Goal: Register for event/course

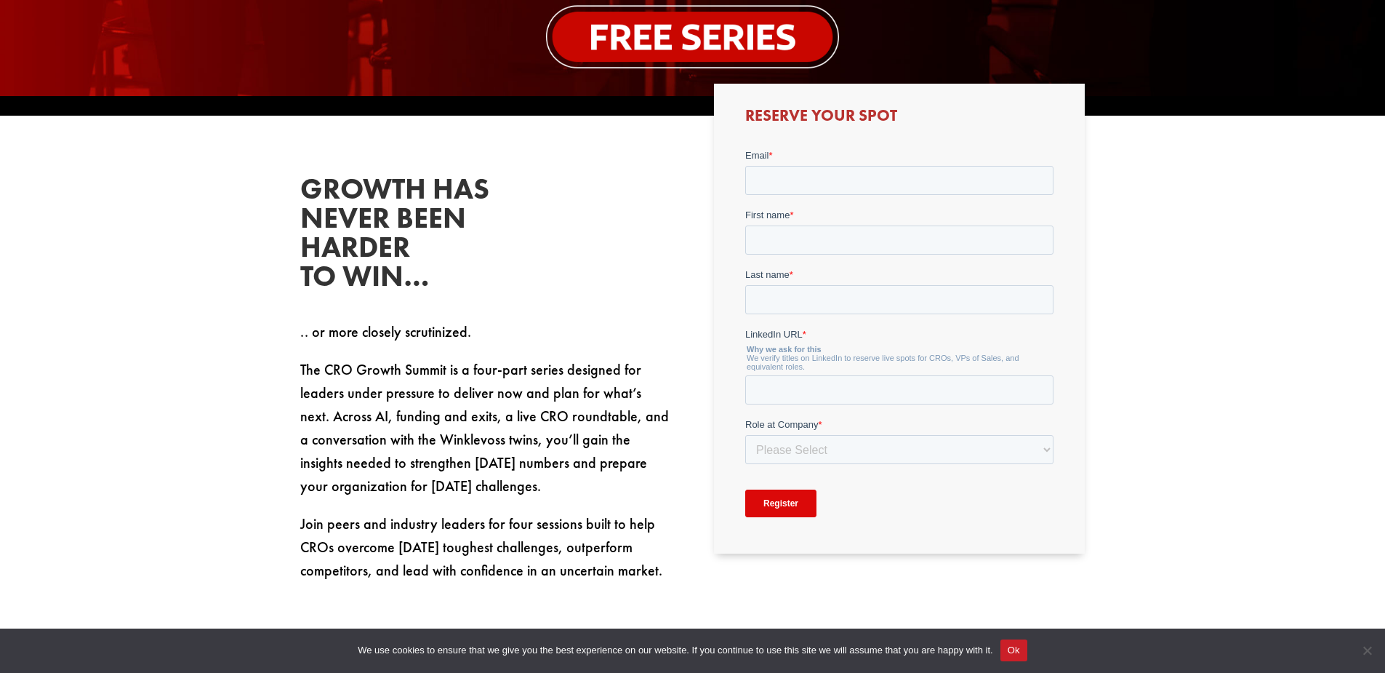
scroll to position [582, 0]
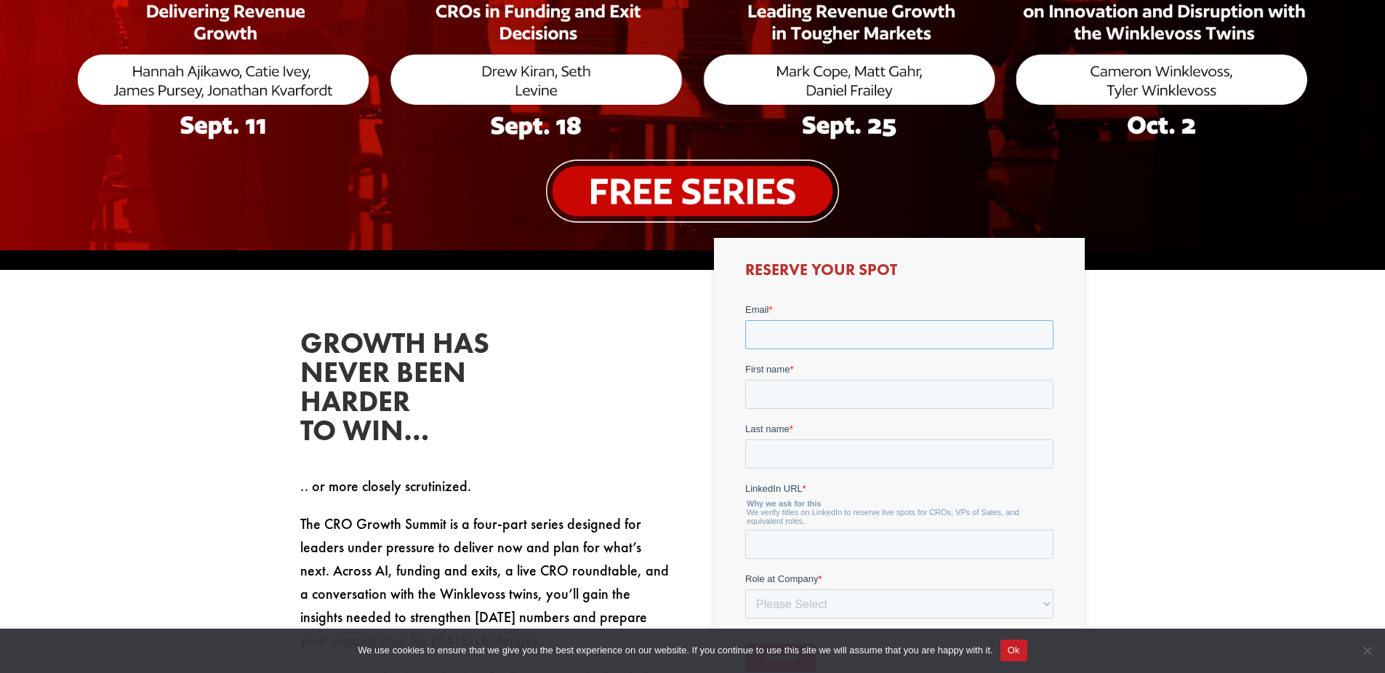
click at [858, 340] on input "Email *" at bounding box center [899, 334] width 308 height 29
type input "[PERSON_NAME][EMAIL_ADDRESS][DOMAIN_NAME]"
click at [843, 385] on input "First name *" at bounding box center [899, 394] width 308 height 29
type input "[PERSON_NAME]"
click at [820, 447] on input "Last name *" at bounding box center [899, 453] width 308 height 29
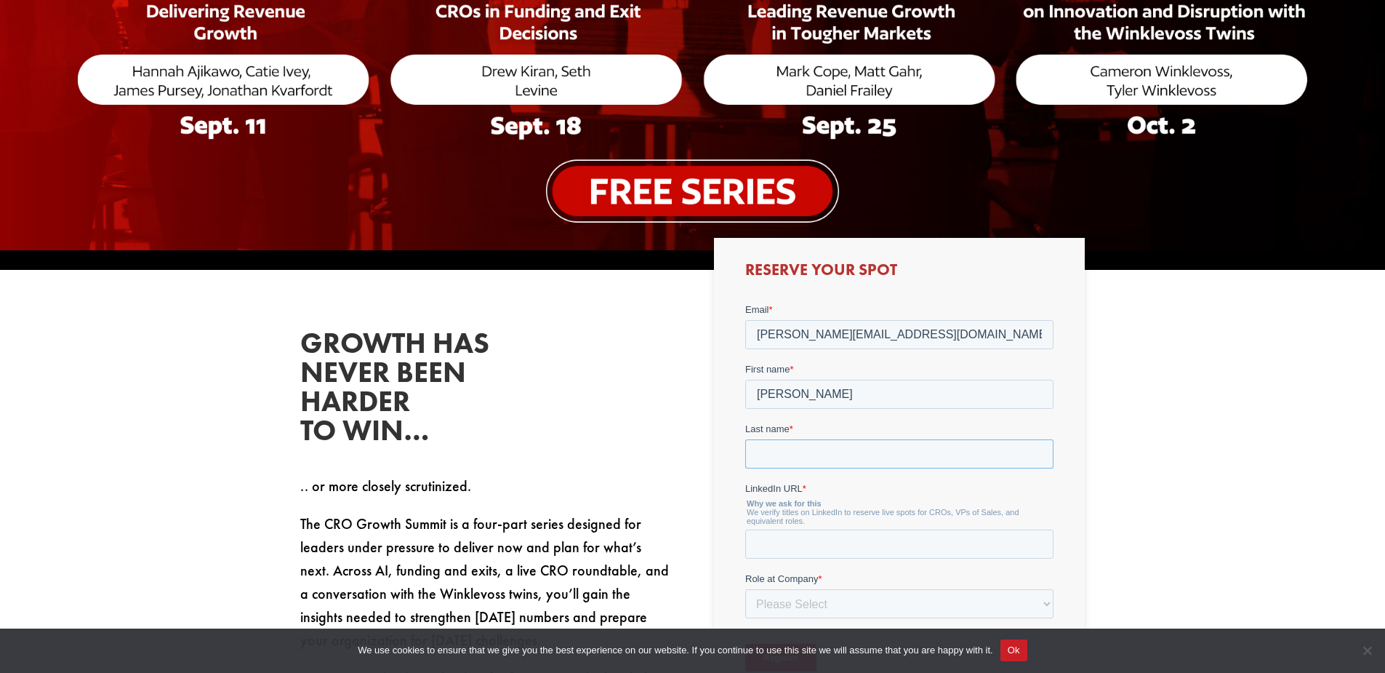
type input "Casanova"
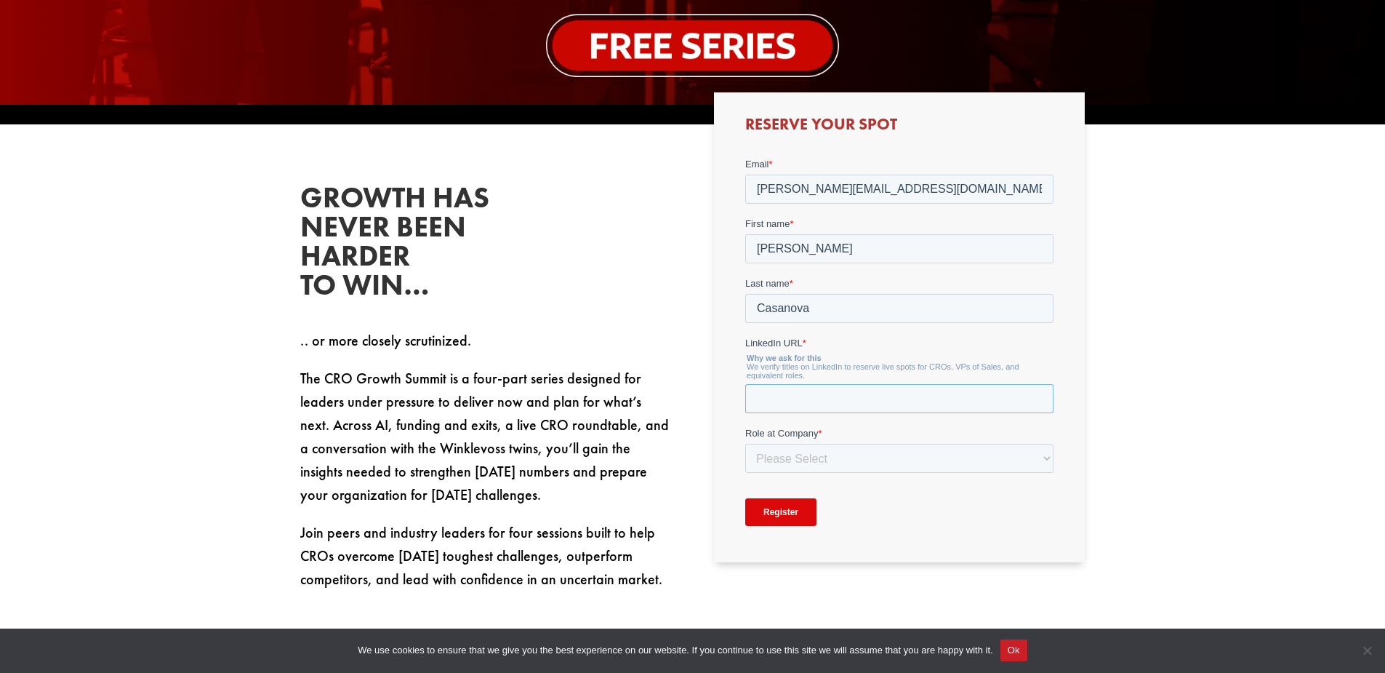
click at [848, 398] on input "LinkedIn URL *" at bounding box center [899, 398] width 308 height 29
click at [783, 395] on input "LinkedIn URL *" at bounding box center [899, 398] width 308 height 29
paste input "[URL][DOMAIN_NAME]"
type input "[URL][DOMAIN_NAME]"
click at [798, 464] on select "Please Select C-Level (CRO, CSO, etc) Senior Leadership (VP of Sales, VP of Ena…" at bounding box center [899, 458] width 308 height 29
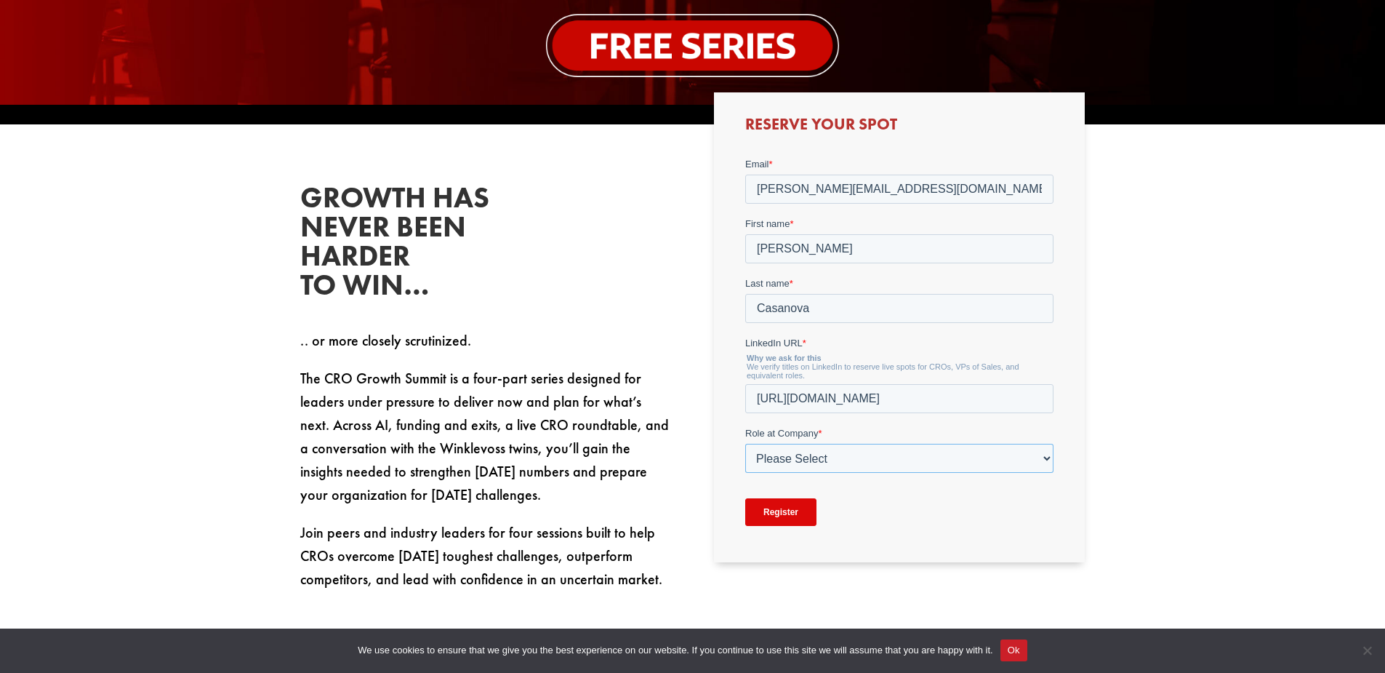
select select "C-Level (CRO, CSO, etc)"
click at [745, 444] on select "Please Select C-Level (CRO, CSO, etc) Senior Leadership (VP of Sales, VP of Ena…" at bounding box center [899, 458] width 308 height 29
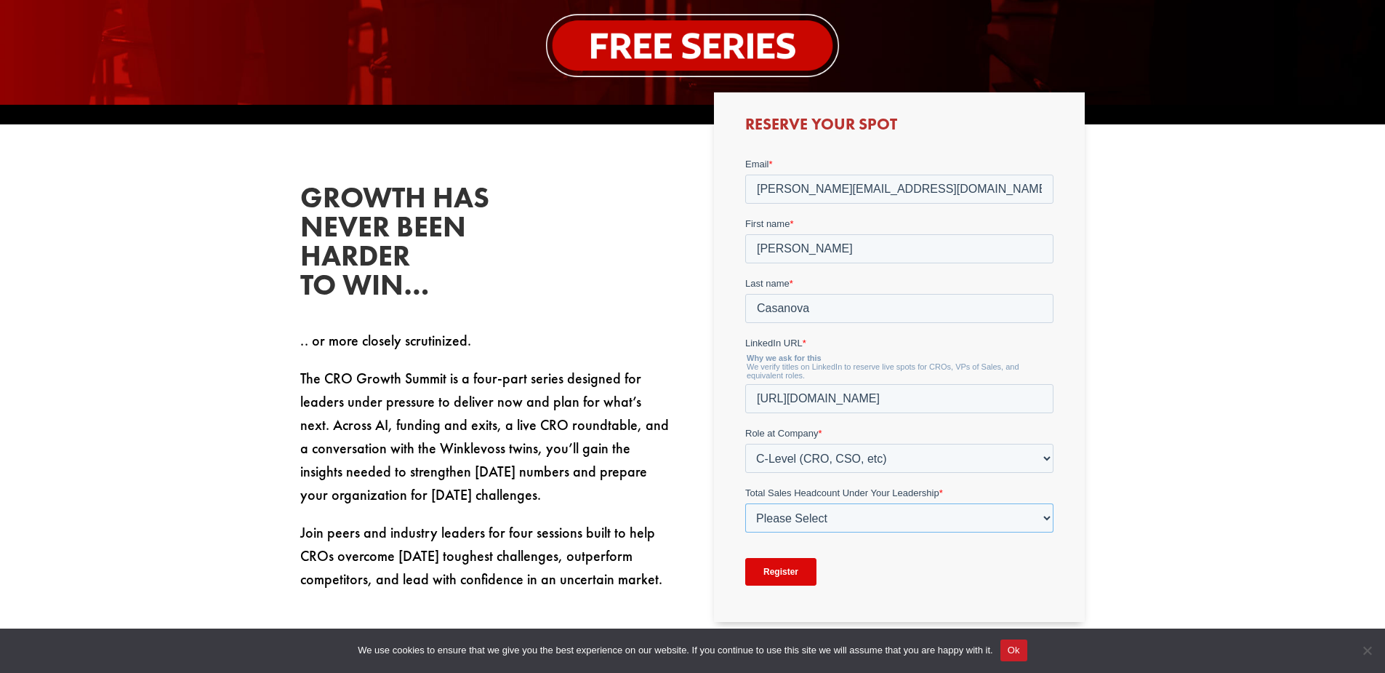
click at [804, 517] on select "Please Select Just Me 1-9 [PHONE_NUMBER] [PHONE_NUMBER]+" at bounding box center [899, 517] width 308 height 29
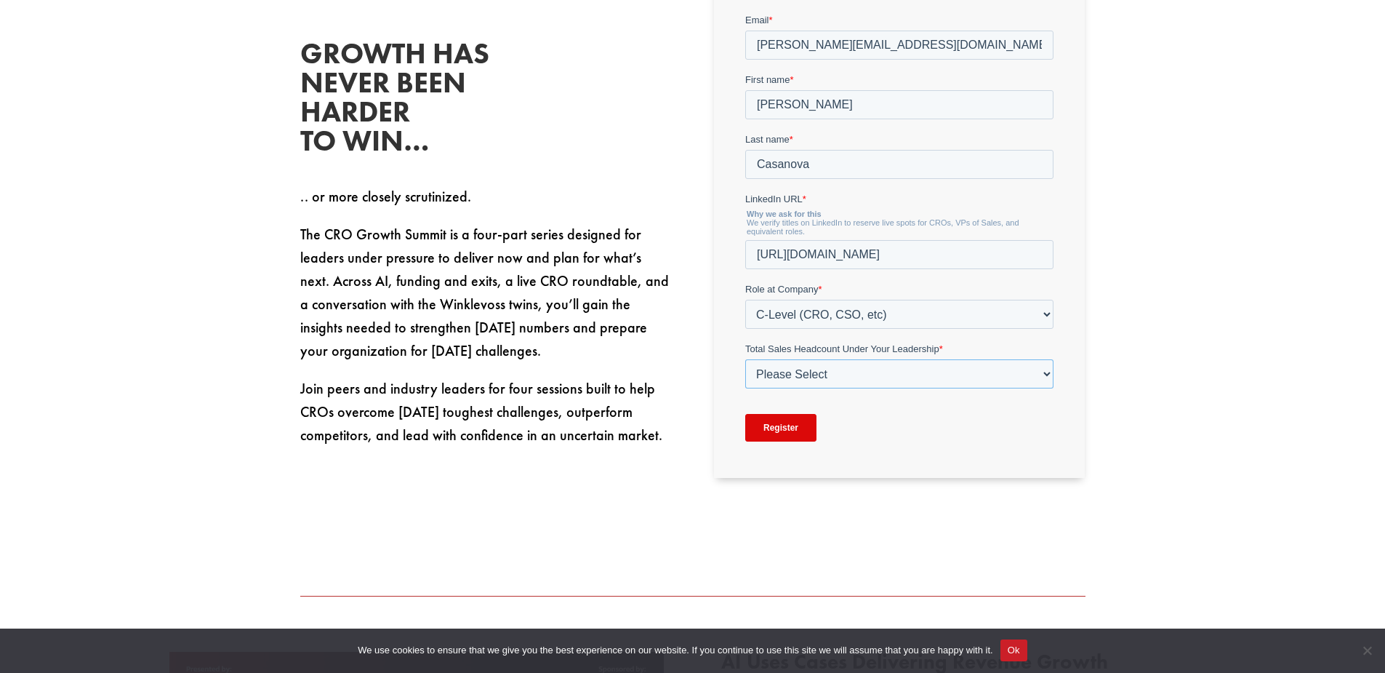
scroll to position [873, 0]
click at [857, 367] on select "Please Select Just Me 1-9 [PHONE_NUMBER] [PHONE_NUMBER]+" at bounding box center [899, 372] width 308 height 29
select select "1-9"
click at [745, 358] on select "Please Select Just Me 1-9 [PHONE_NUMBER] [PHONE_NUMBER]+" at bounding box center [899, 372] width 308 height 29
click at [786, 426] on input "Register" at bounding box center [780, 426] width 71 height 28
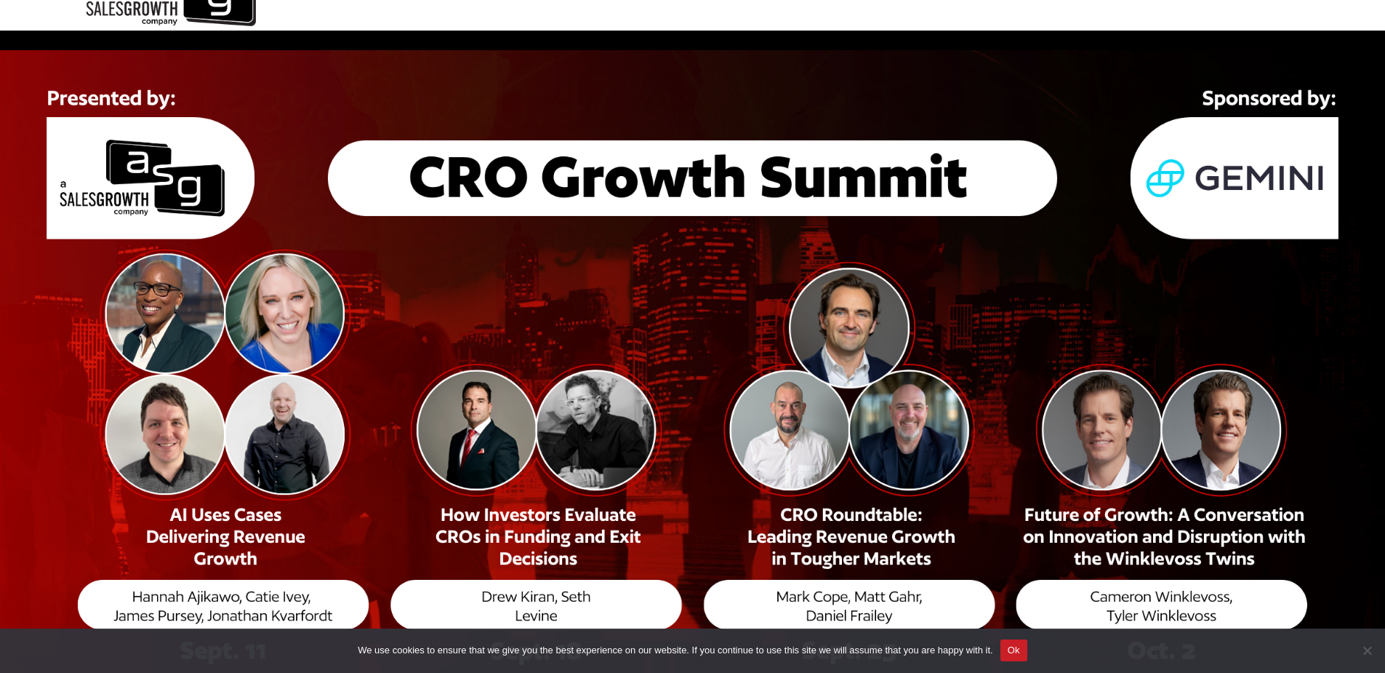
scroll to position [0, 0]
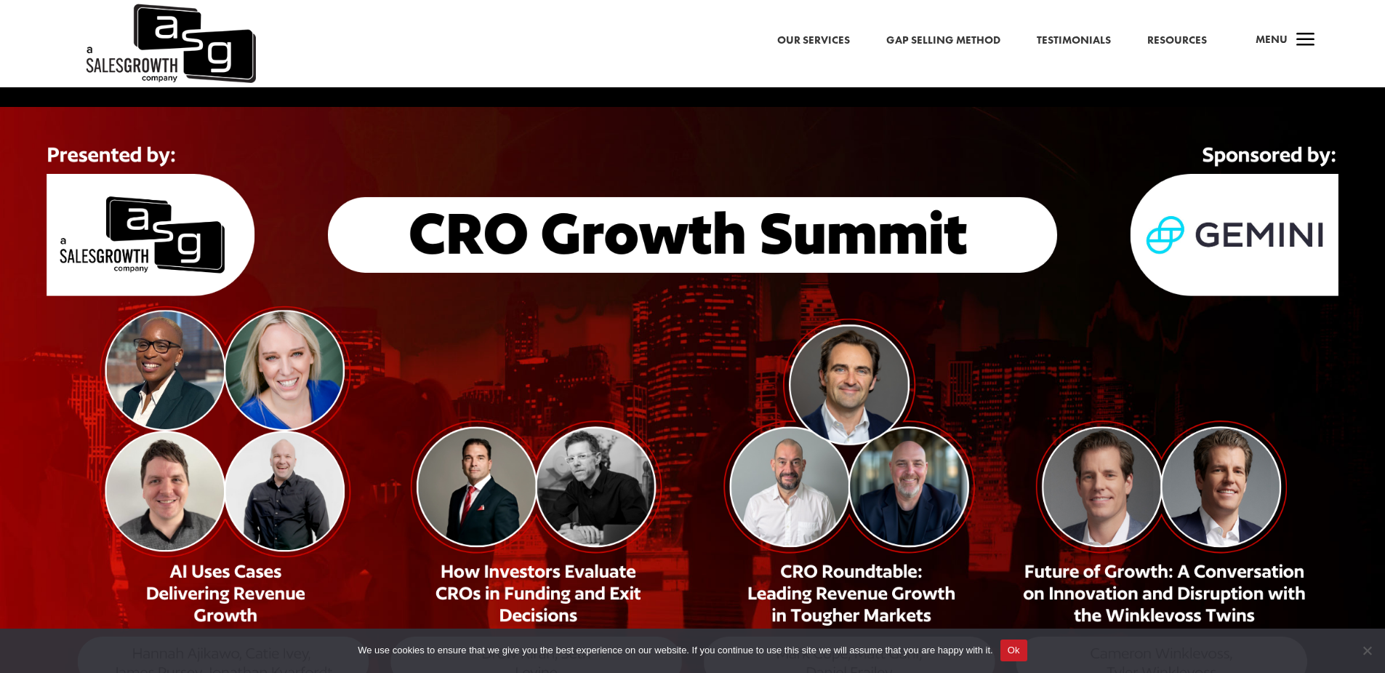
click at [1185, 43] on link "Resources" at bounding box center [1178, 40] width 60 height 19
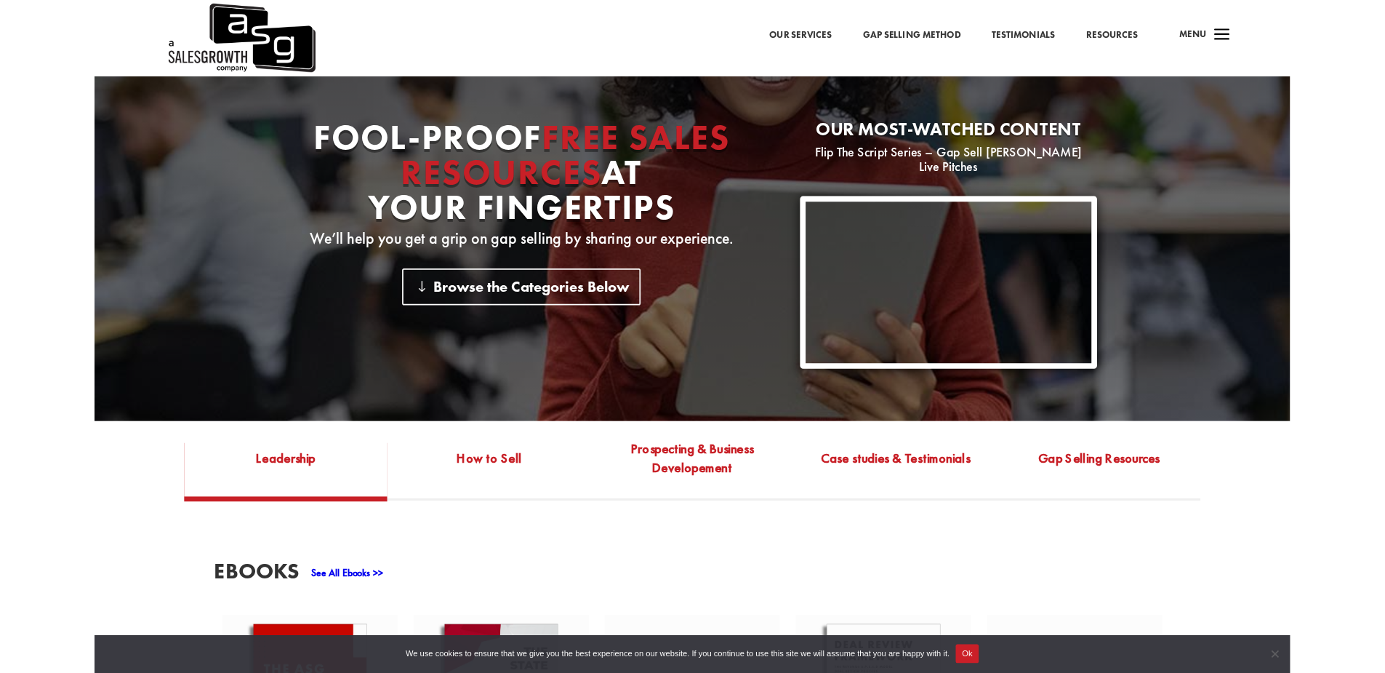
scroll to position [218, 0]
